Goal: Task Accomplishment & Management: Manage account settings

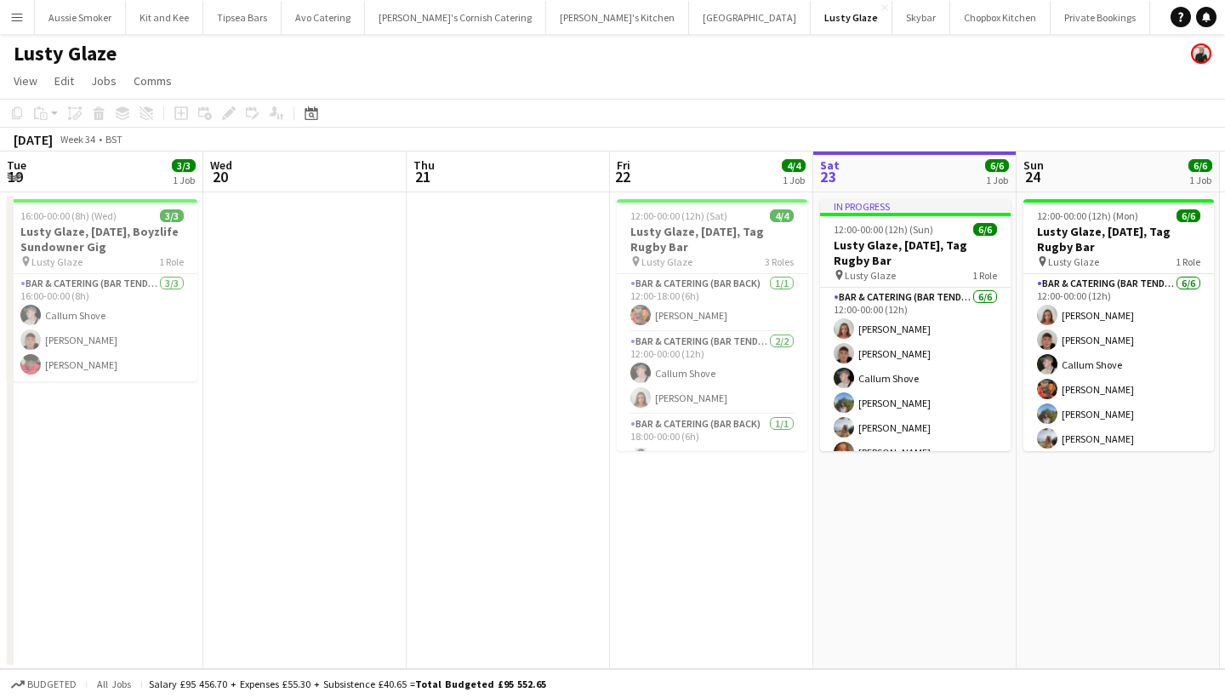
scroll to position [0, 585]
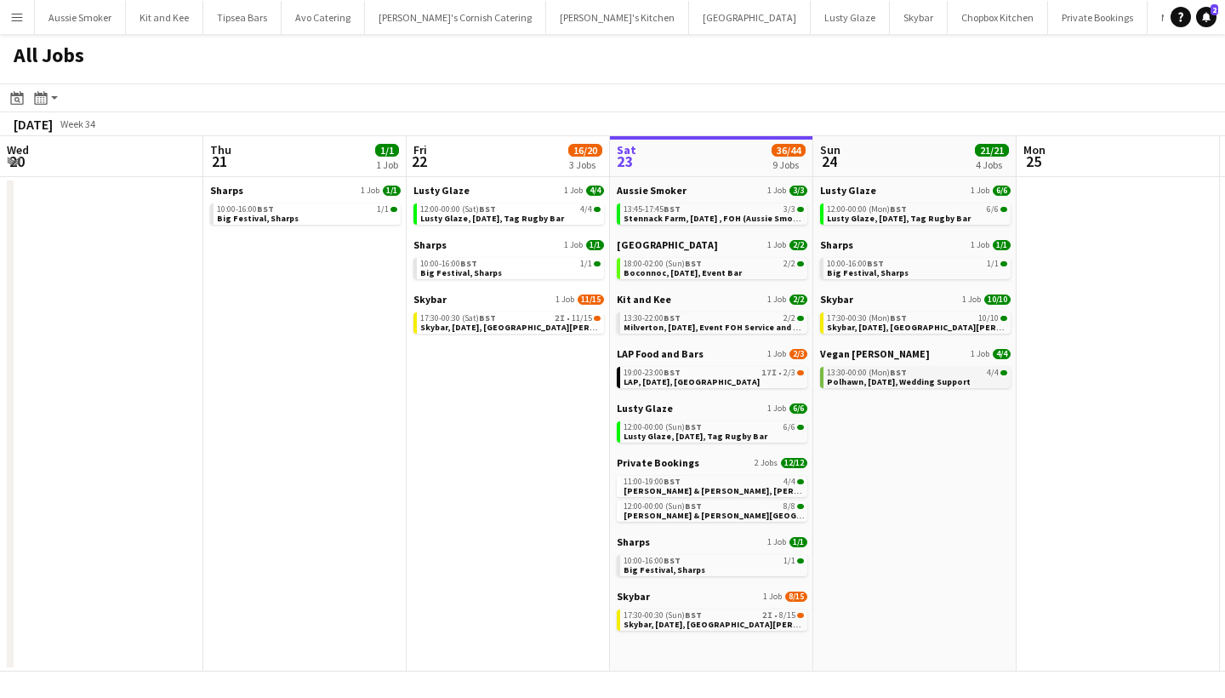
scroll to position [0, 463]
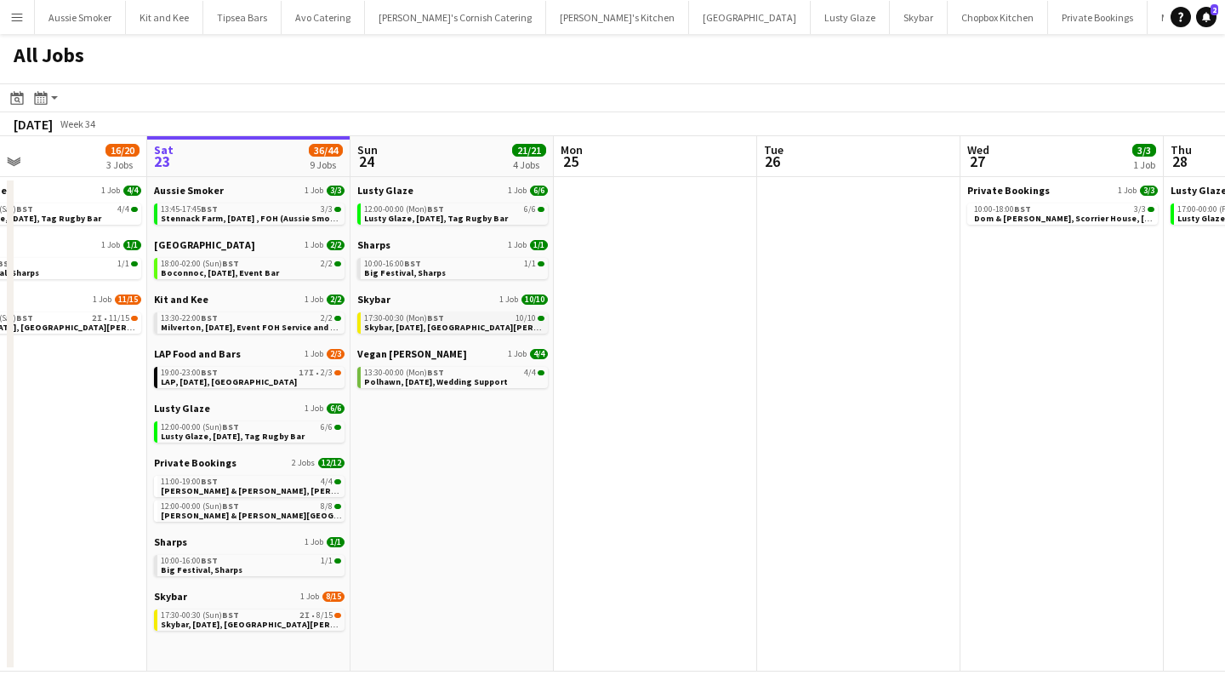
click at [461, 327] on span "Skybar, [DATE], [GEOGRAPHIC_DATA][PERSON_NAME]" at bounding box center [472, 327] width 217 height 11
click at [435, 383] on span "Polhawn, 24th August, Wedding Support" at bounding box center [436, 381] width 144 height 11
